Goal: Information Seeking & Learning: Compare options

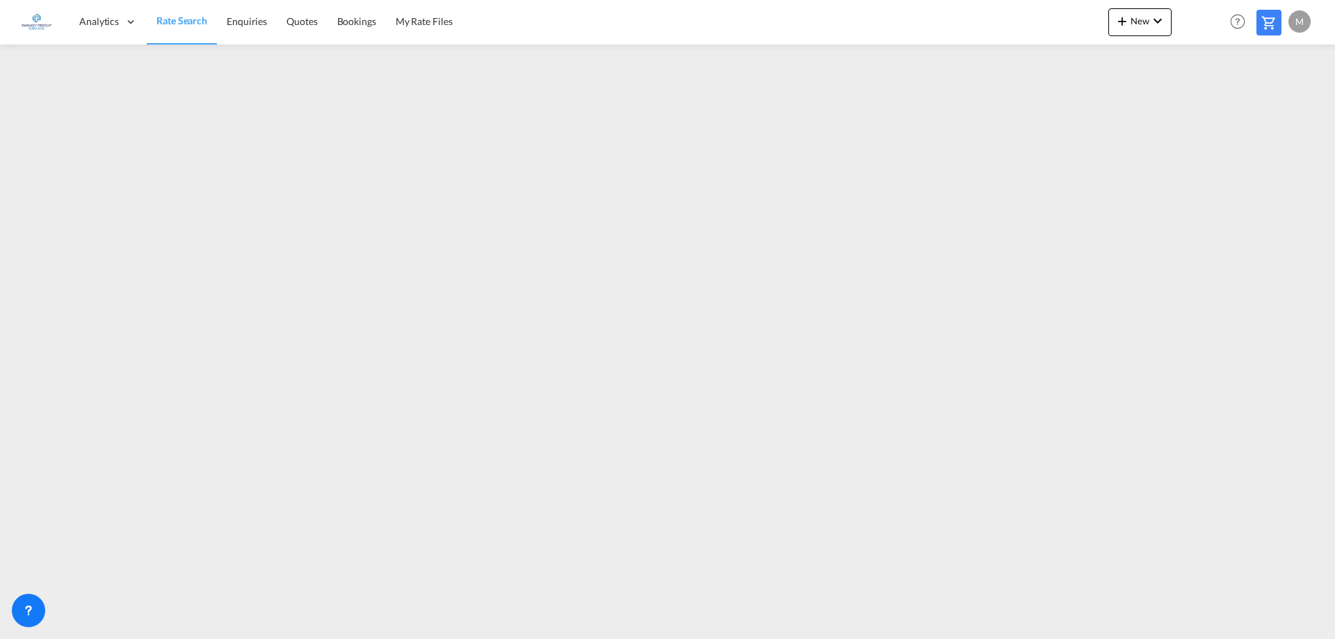
click at [182, 24] on span "Rate Search" at bounding box center [181, 21] width 51 height 12
